Goal: Information Seeking & Learning: Learn about a topic

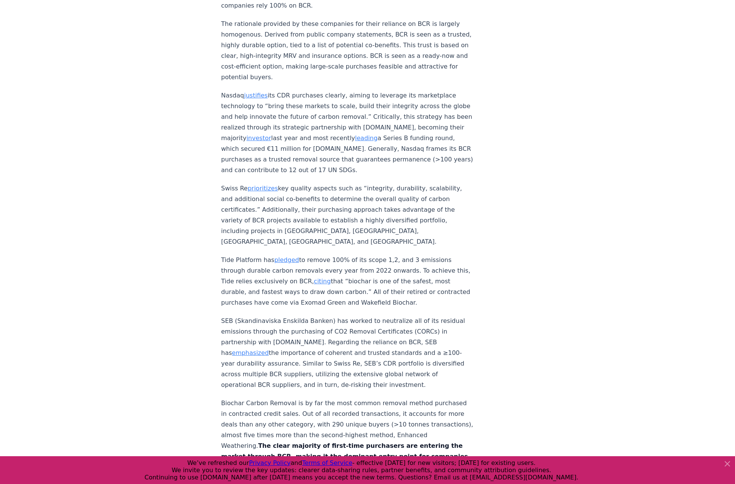
scroll to position [3501, 0]
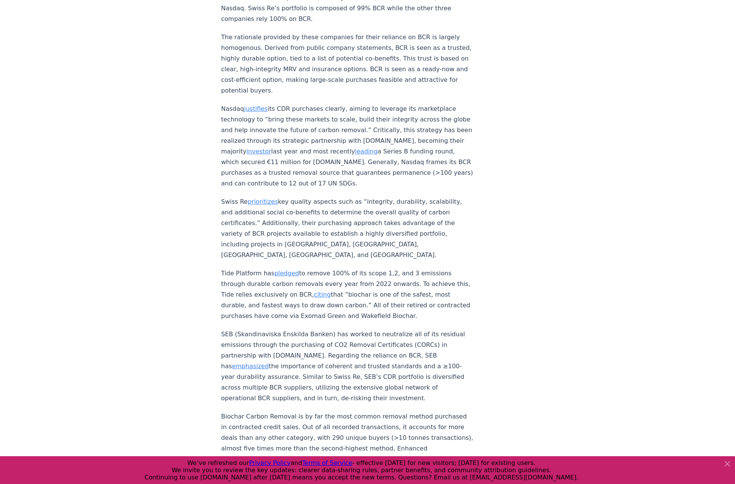
click at [360, 412] on p "Biochar Carbon Removal is by far the most common removal method purchased in co…" at bounding box center [347, 449] width 252 height 75
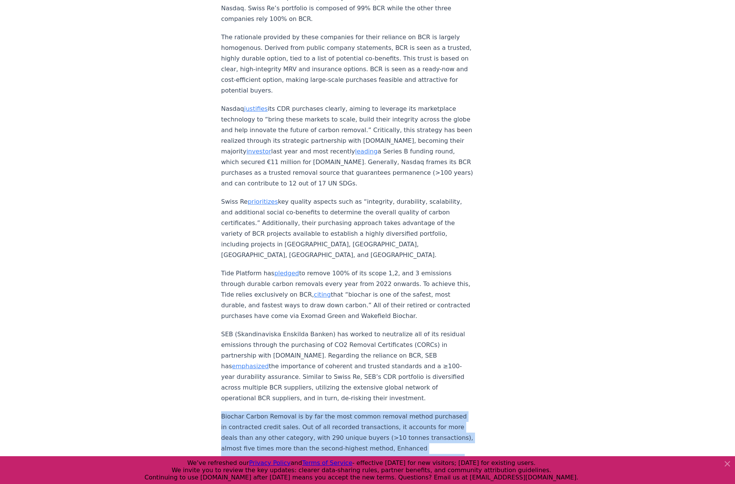
click at [360, 412] on p "Biochar Carbon Removal is by far the most common removal method purchased in co…" at bounding box center [347, 449] width 252 height 75
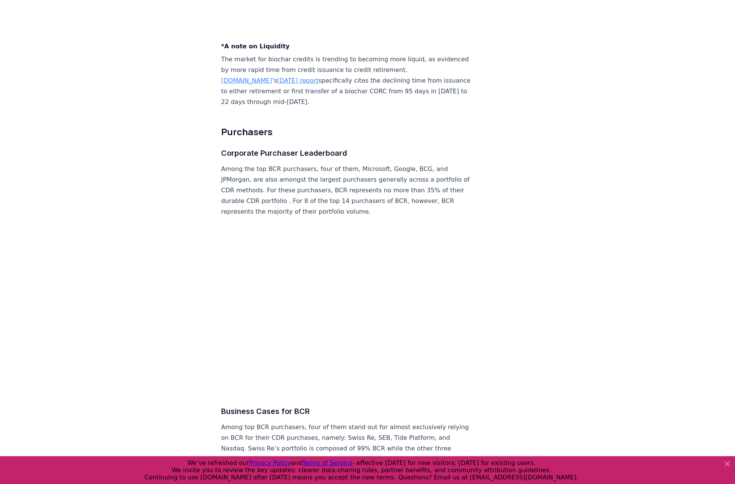
scroll to position [3242, 0]
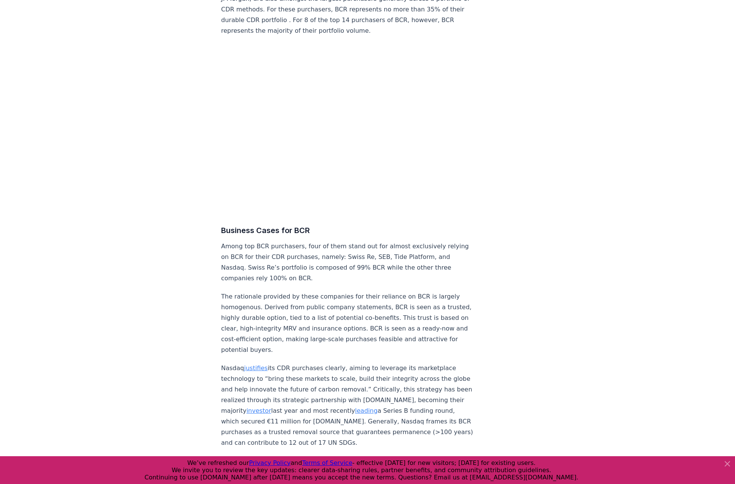
click at [346, 363] on p "Nasdaq justifies its CDR purchases clearly, aiming to leverage its marketplace …" at bounding box center [347, 405] width 252 height 85
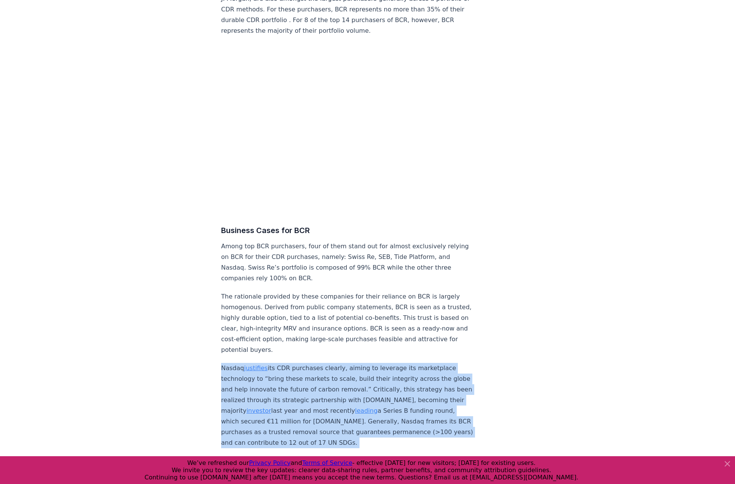
click at [346, 363] on p "Nasdaq justifies its CDR purchases clearly, aiming to leverage its marketplace …" at bounding box center [347, 405] width 252 height 85
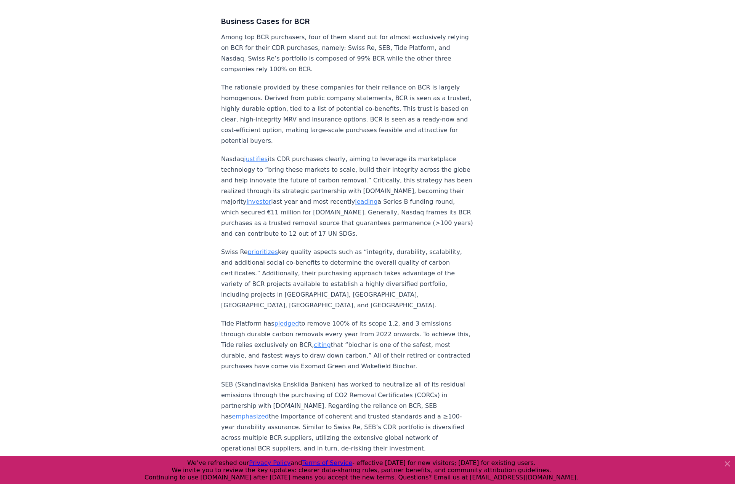
scroll to position [3452, 0]
